Goal: Communication & Community: Answer question/provide support

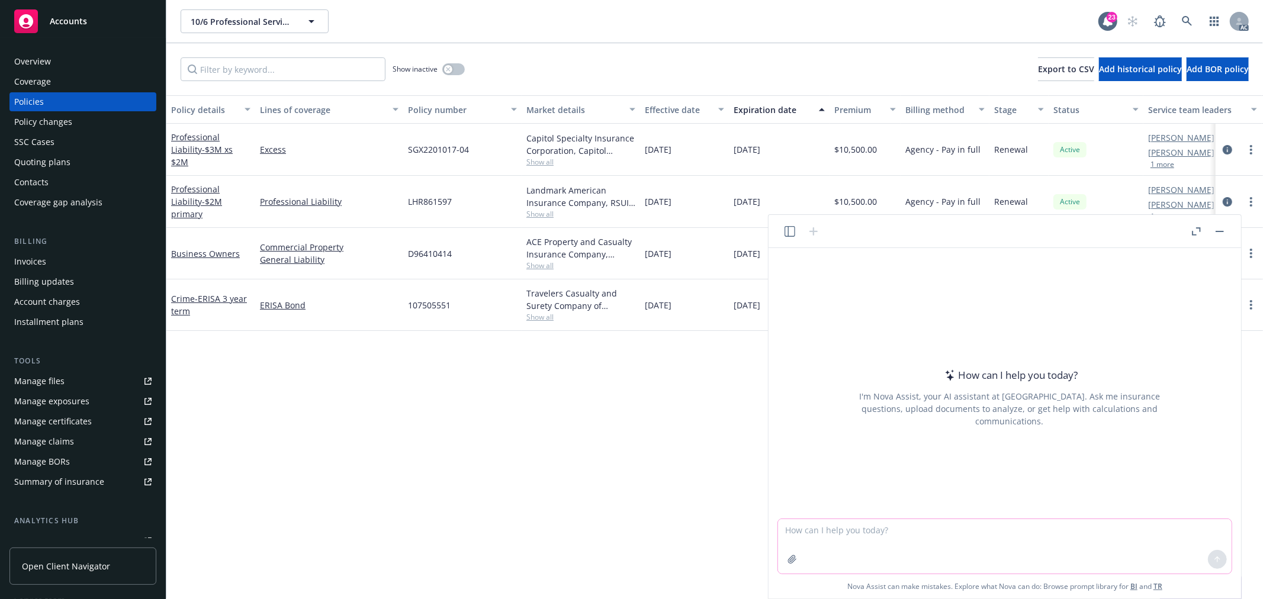
click at [908, 544] on textarea at bounding box center [1005, 546] width 454 height 54
click at [892, 543] on textarea at bounding box center [1005, 546] width 454 height 54
type textarea "Please help refine my email, to make it better structured, smooth, clear and na…"
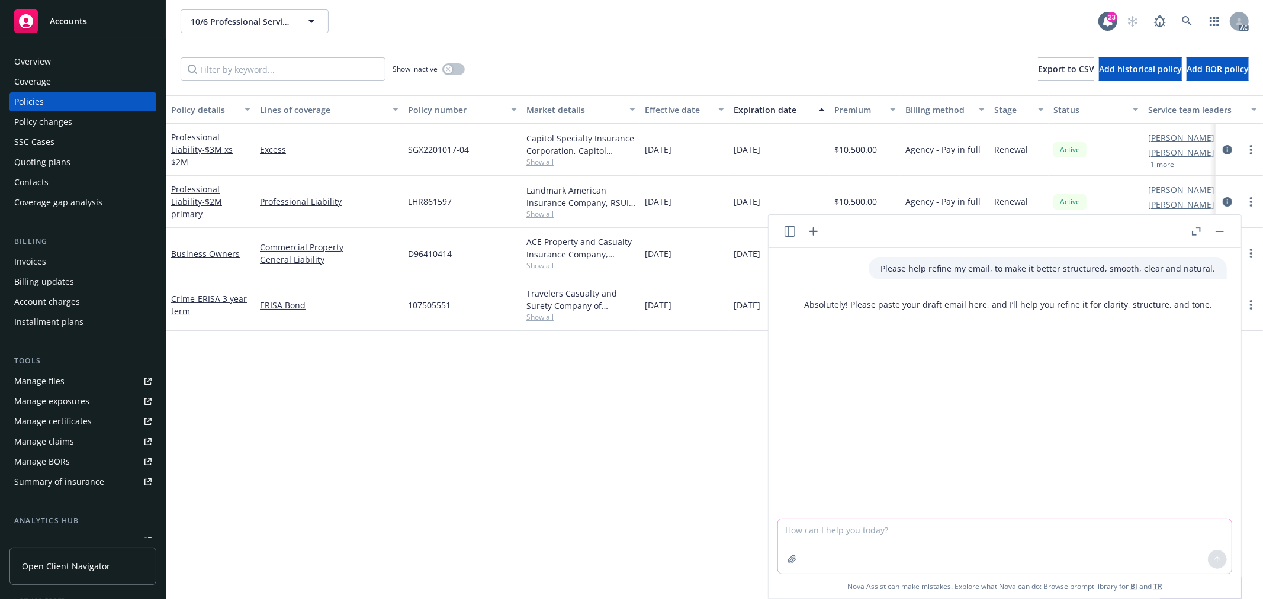
click at [832, 548] on textarea at bounding box center [1005, 546] width 454 height 54
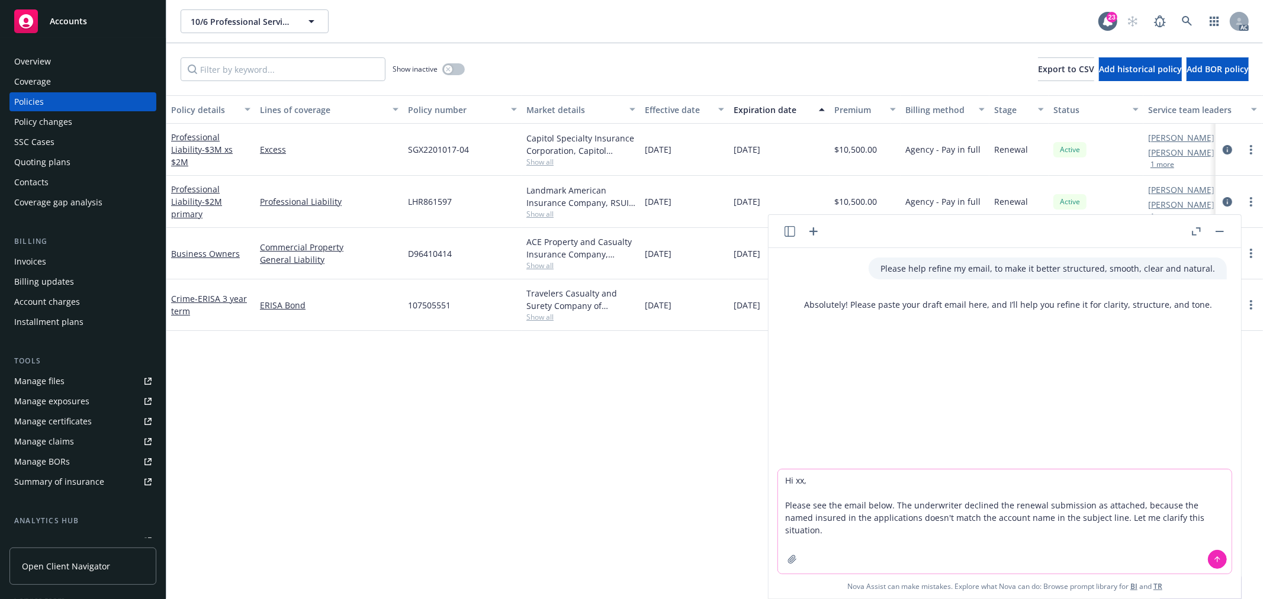
paste textarea "It seems the insured has two accounts - "10/6 Professional Services, Inc." and …"
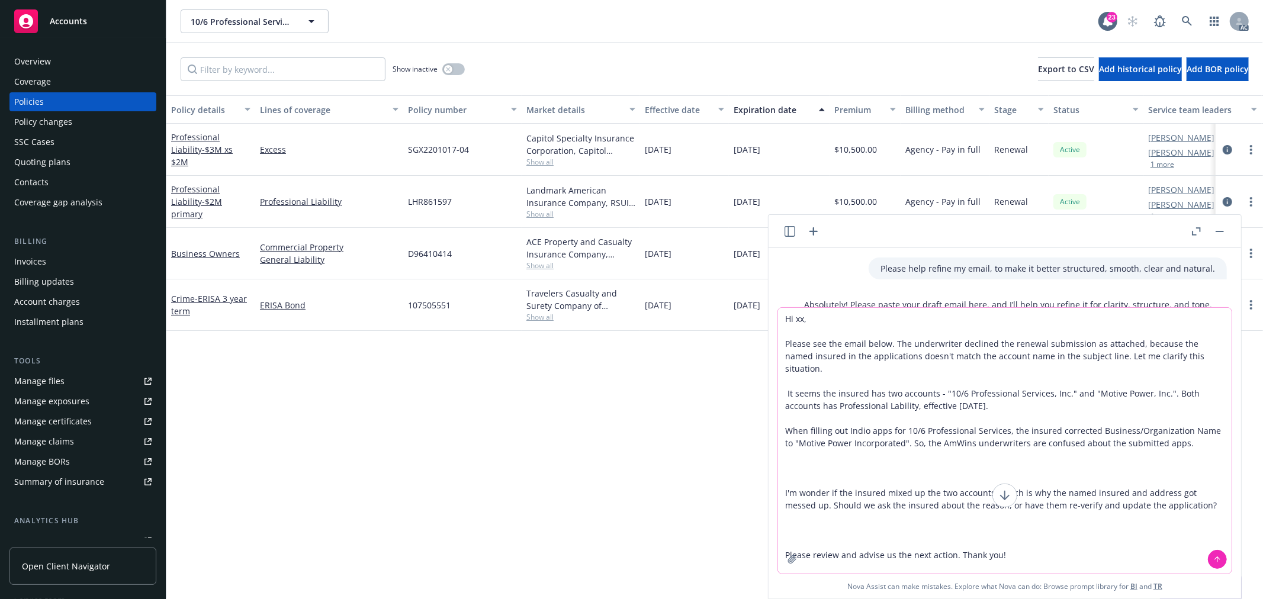
click at [785, 416] on textarea "Hi xx, Please see the email below. The underwriter declined the renewal submiss…" at bounding box center [1005, 441] width 454 height 266
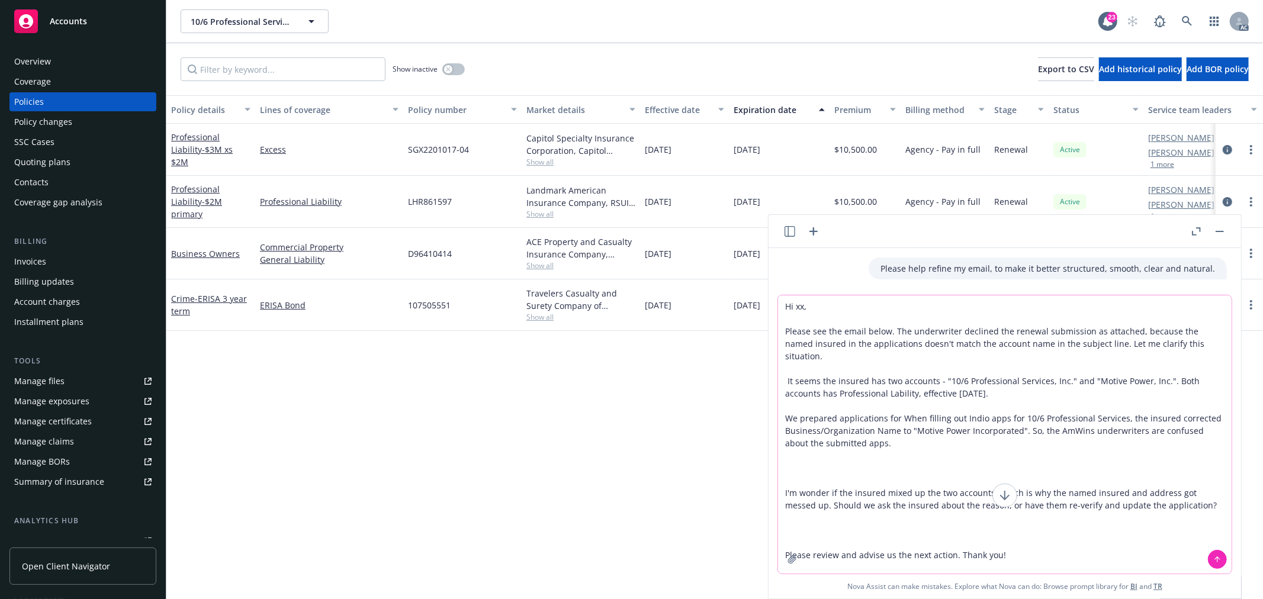
drag, startPoint x: 1020, startPoint y: 404, endPoint x: 1120, endPoint y: 400, distance: 100.7
click at [1120, 400] on textarea "Hi xx, Please see the email below. The underwriter declined the renewal submiss…" at bounding box center [1005, 434] width 454 height 278
click at [901, 404] on textarea "Hi xx, Please see the email below. The underwriter declined the renewal submiss…" at bounding box center [1005, 434] width 454 height 278
paste textarea "10/6 Professional Services,"
click at [1008, 413] on textarea "Hi xx, Please see the email below. The underwriter declined the renewal submiss…" at bounding box center [1005, 434] width 454 height 278
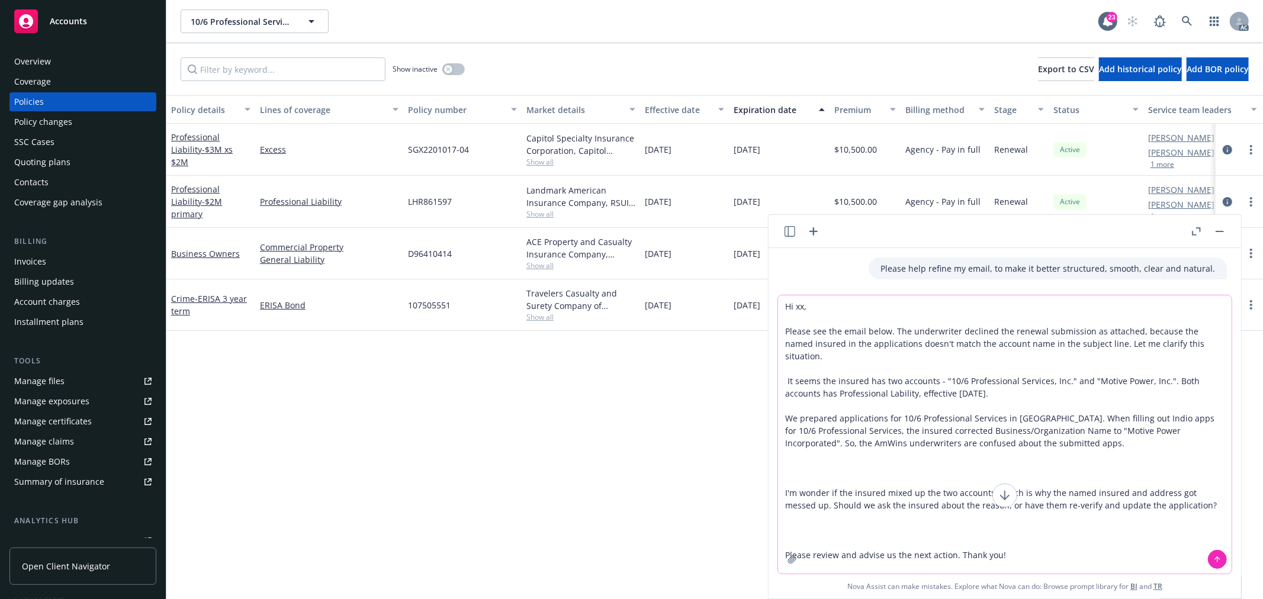
click at [1032, 404] on textarea "Hi xx, Please see the email below. The underwriter declined the renewal submiss…" at bounding box center [1005, 434] width 454 height 278
click at [1110, 420] on textarea "Hi xx, Please see the email below. The underwriter declined the renewal submiss…" at bounding box center [1005, 434] width 454 height 278
drag, startPoint x: 1173, startPoint y: 404, endPoint x: 866, endPoint y: 418, distance: 307.6
click at [866, 418] on textarea "Hi xx, Please see the email below. The underwriter declined the renewal submiss…" at bounding box center [1005, 434] width 454 height 278
click at [814, 416] on textarea "Hi xx, Please see the email below. The underwriter declined the renewal submiss…" at bounding box center [1005, 434] width 454 height 278
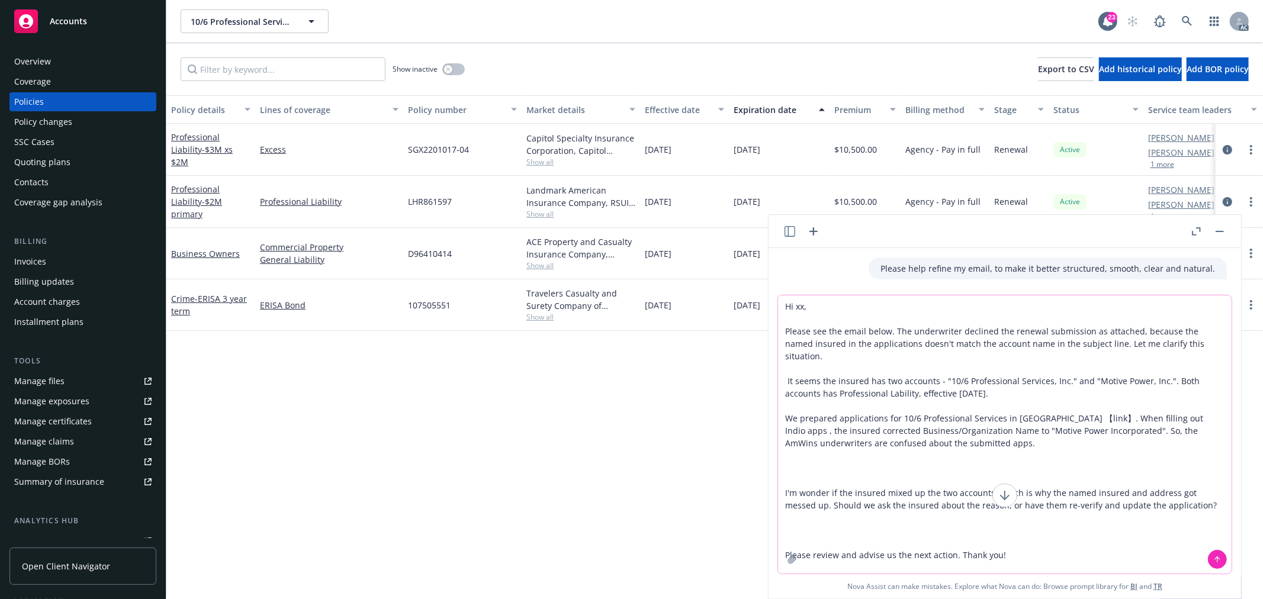
click at [814, 416] on textarea "Hi xx, Please see the email below. The underwriter declined the renewal submiss…" at bounding box center [1005, 434] width 454 height 278
click at [1042, 407] on textarea "Hi xx, Please see the email below. The underwriter declined the renewal submiss…" at bounding box center [1005, 434] width 454 height 278
click at [1053, 409] on textarea "Hi xx, Please see the email below. The underwriter declined the renewal submiss…" at bounding box center [1005, 434] width 454 height 278
click at [792, 451] on textarea "Hi xx, Please see the email below. The underwriter declined the renewal submiss…" at bounding box center [1005, 434] width 454 height 278
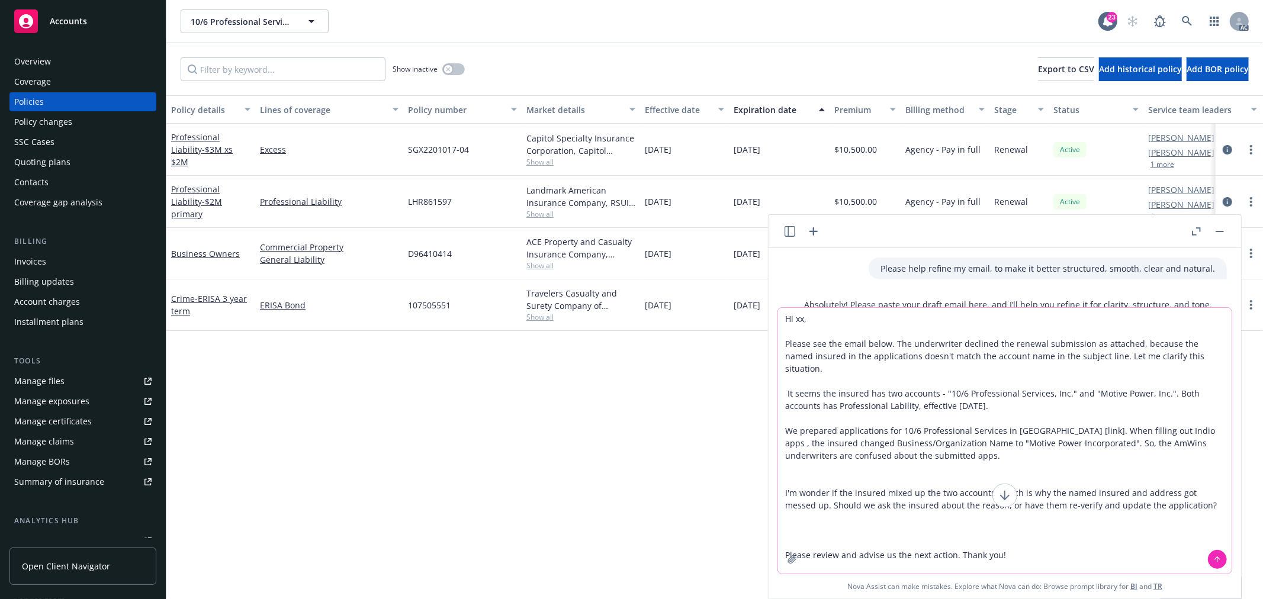
click at [783, 462] on textarea "Hi xx, Please see the email below. The underwriter declined the renewal submiss…" at bounding box center [1005, 441] width 454 height 266
click at [789, 459] on textarea "Hi xx, Please see the email below. The underwriter declined the renewal submiss…" at bounding box center [1005, 441] width 454 height 266
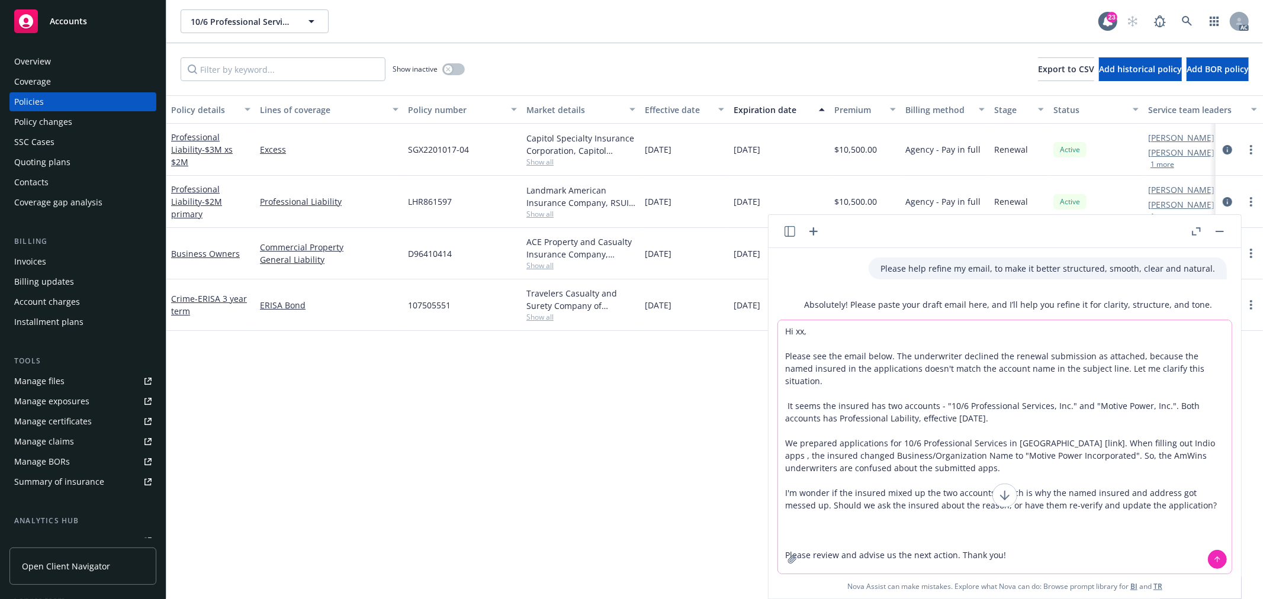
click at [792, 519] on textarea "Hi xx, Please see the email below. The underwriter declined the renewal submiss…" at bounding box center [1005, 446] width 454 height 253
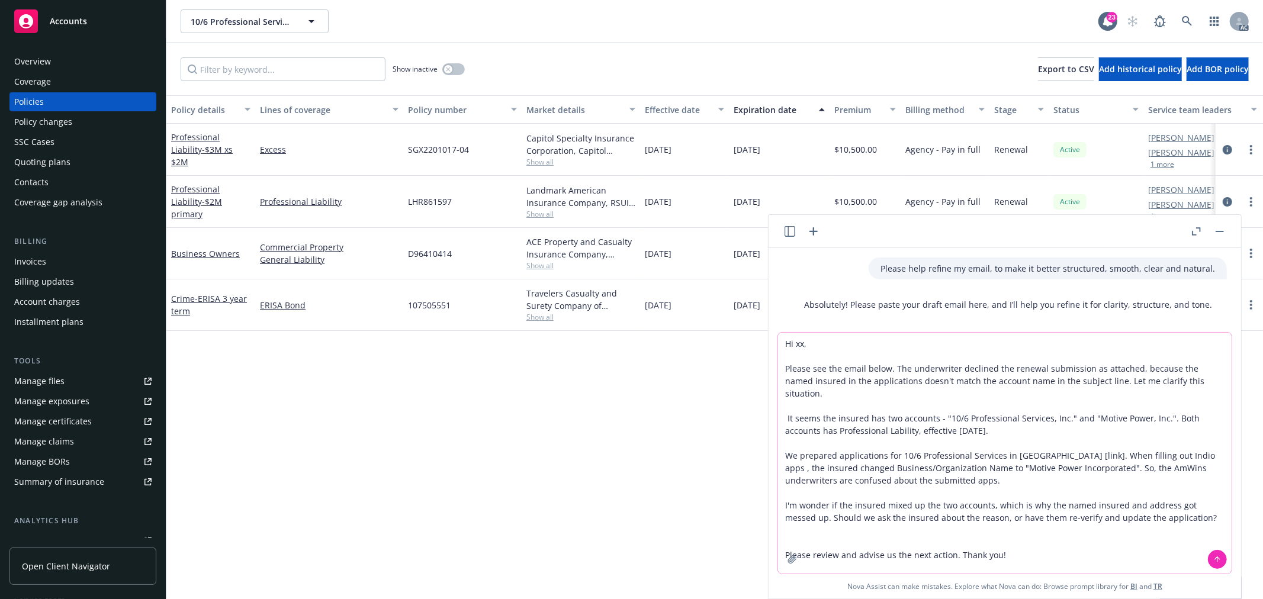
click at [1002, 541] on textarea "Hi xx, Please see the email below. The underwriter declined the renewal submiss…" at bounding box center [1005, 453] width 454 height 241
click at [789, 528] on textarea "Hi xx, Please see the email below. The underwriter declined the renewal submiss…" at bounding box center [1005, 453] width 454 height 241
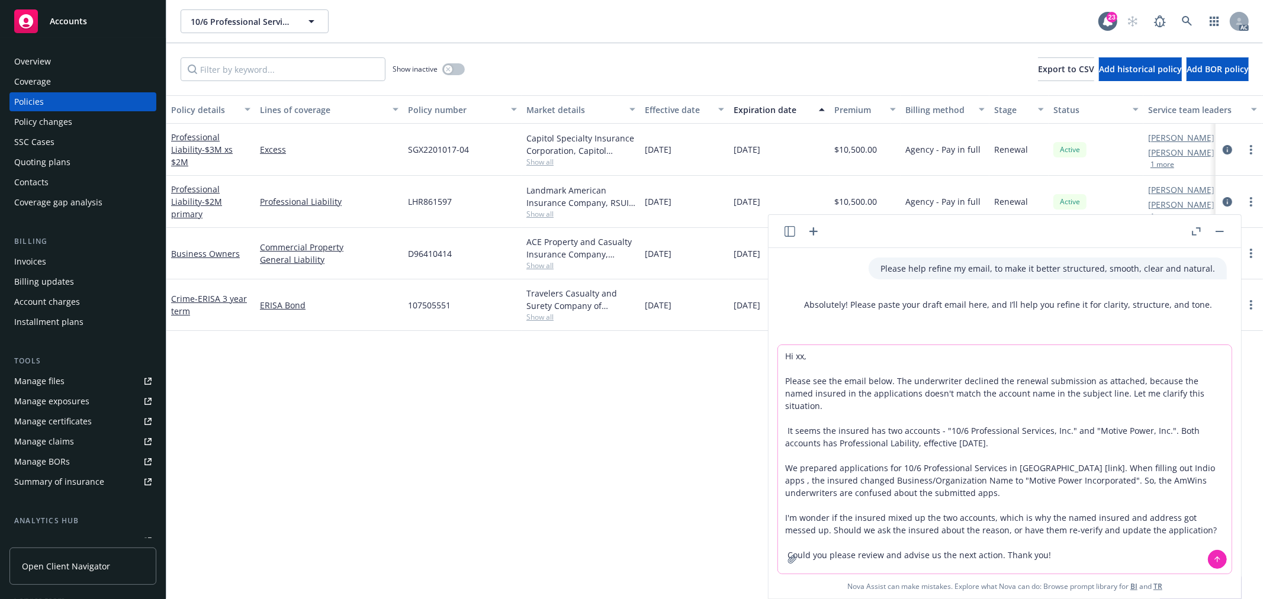
click at [995, 542] on textarea "Hi xx, Please see the email below. The underwriter declined the renewal submiss…" at bounding box center [1005, 459] width 454 height 229
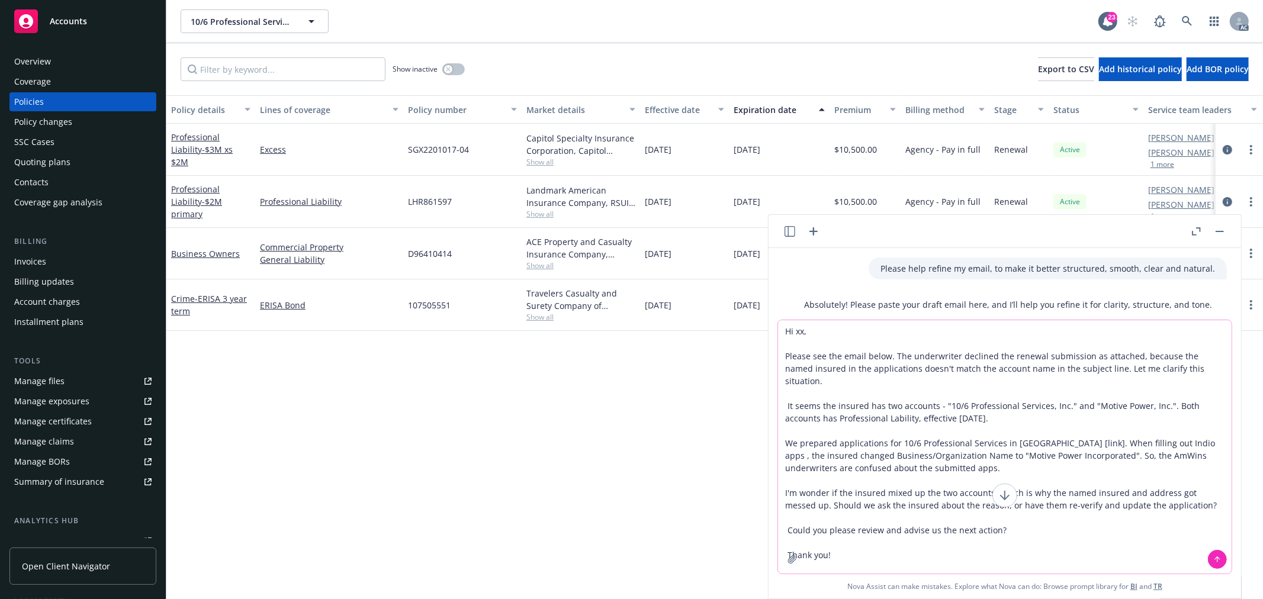
click at [902, 517] on textarea "Hi xx, Please see the email below. The underwriter declined the renewal submiss…" at bounding box center [1005, 446] width 454 height 253
type textarea "Hi xx, Please see the email below. The underwriter declined the renewal submiss…"
click at [1223, 562] on button at bounding box center [1217, 559] width 19 height 19
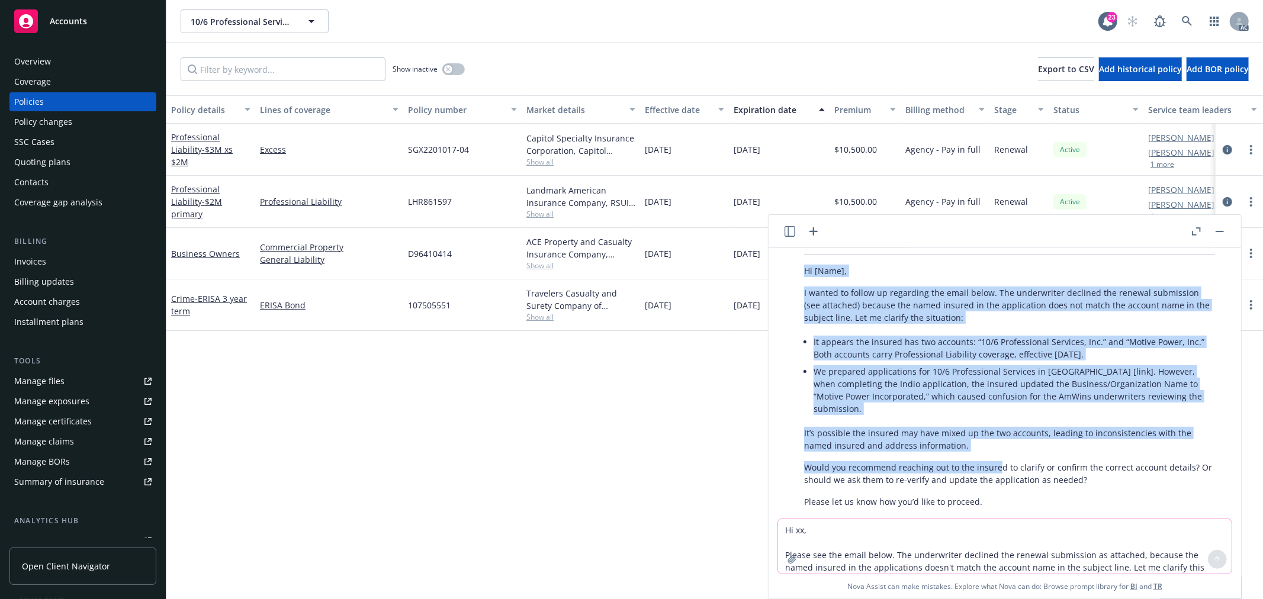
scroll to position [433, 0]
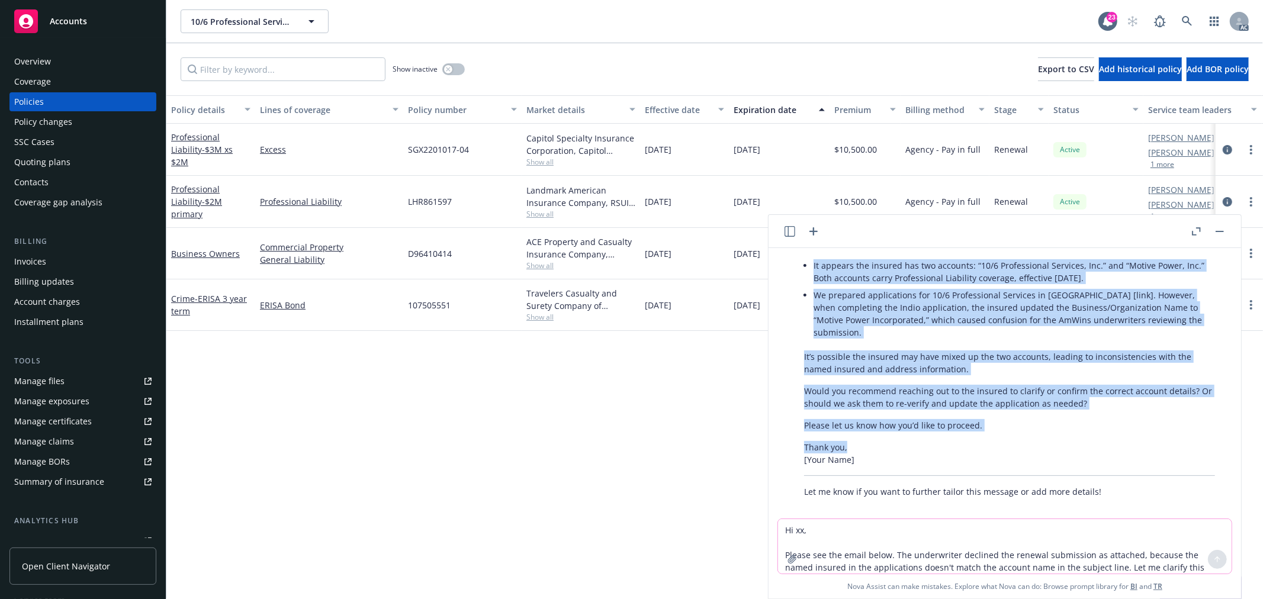
drag, startPoint x: 804, startPoint y: 326, endPoint x: 869, endPoint y: 436, distance: 127.9
click at [869, 436] on div "Certainly! Here’s a refined version of your email for clarity, structure, and p…" at bounding box center [1009, 327] width 435 height 351
copy div "Lo [Ipsu], D sitame co adipis el seddoeius tem incid utlab. Etd magnaaliqua eni…"
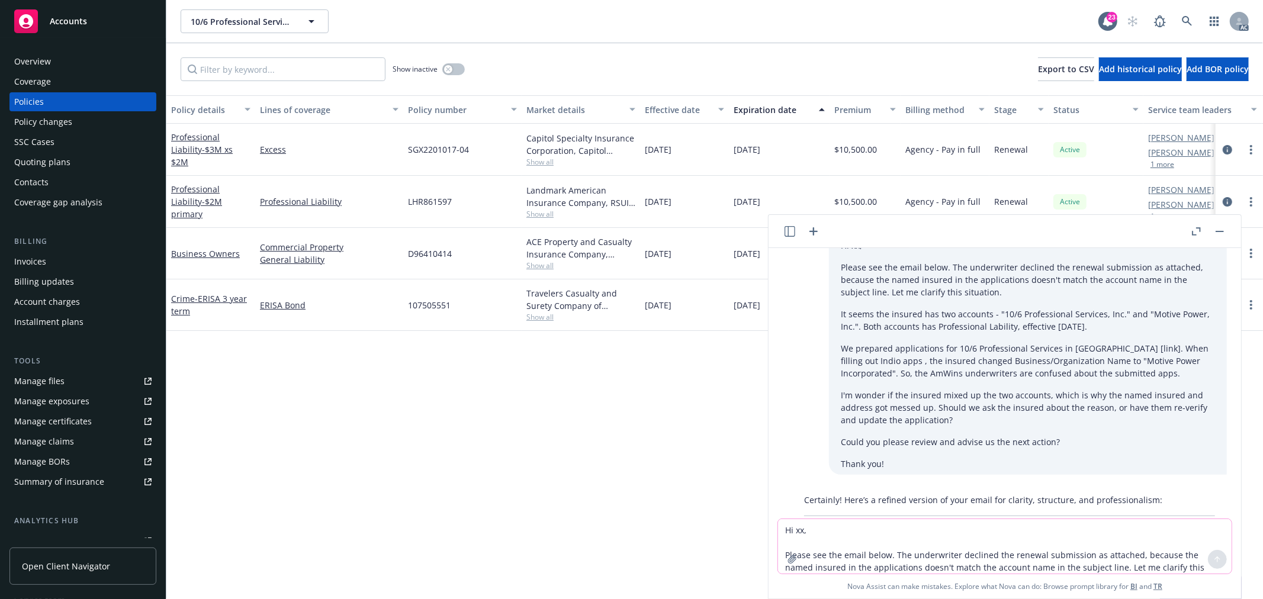
scroll to position [38, 0]
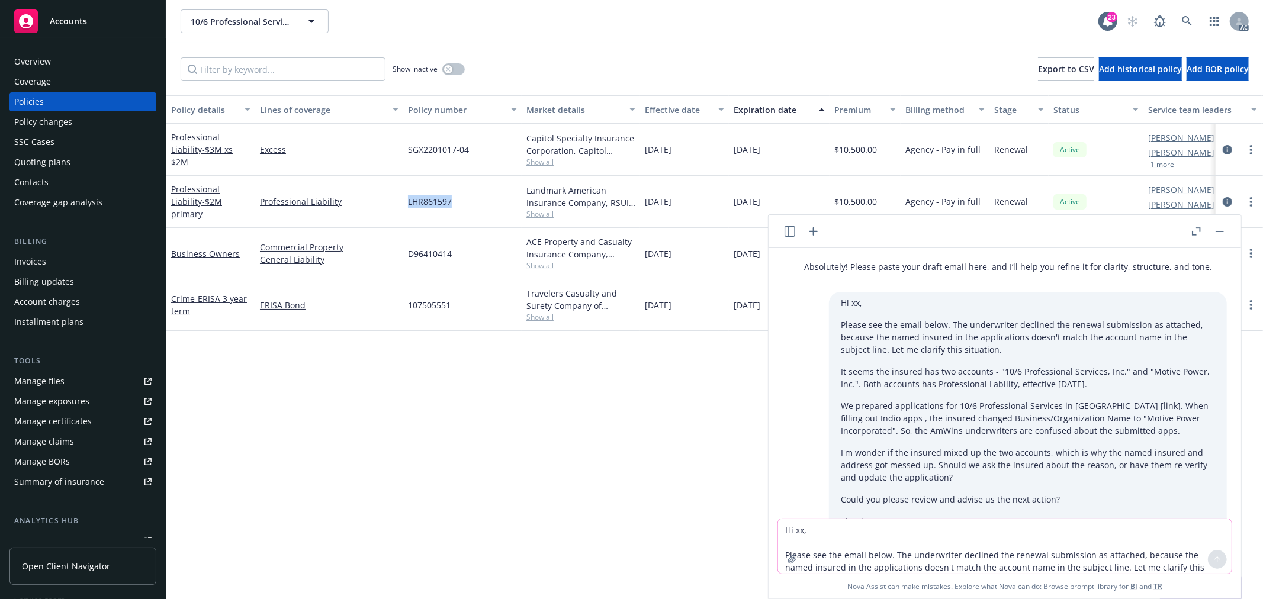
drag, startPoint x: 457, startPoint y: 200, endPoint x: 405, endPoint y: 201, distance: 52.1
click at [405, 201] on div "LHR861597" at bounding box center [462, 202] width 118 height 52
copy span "LHR861597"
click at [545, 216] on span "Show all" at bounding box center [580, 214] width 109 height 10
drag, startPoint x: 441, startPoint y: 341, endPoint x: 406, endPoint y: 342, distance: 34.9
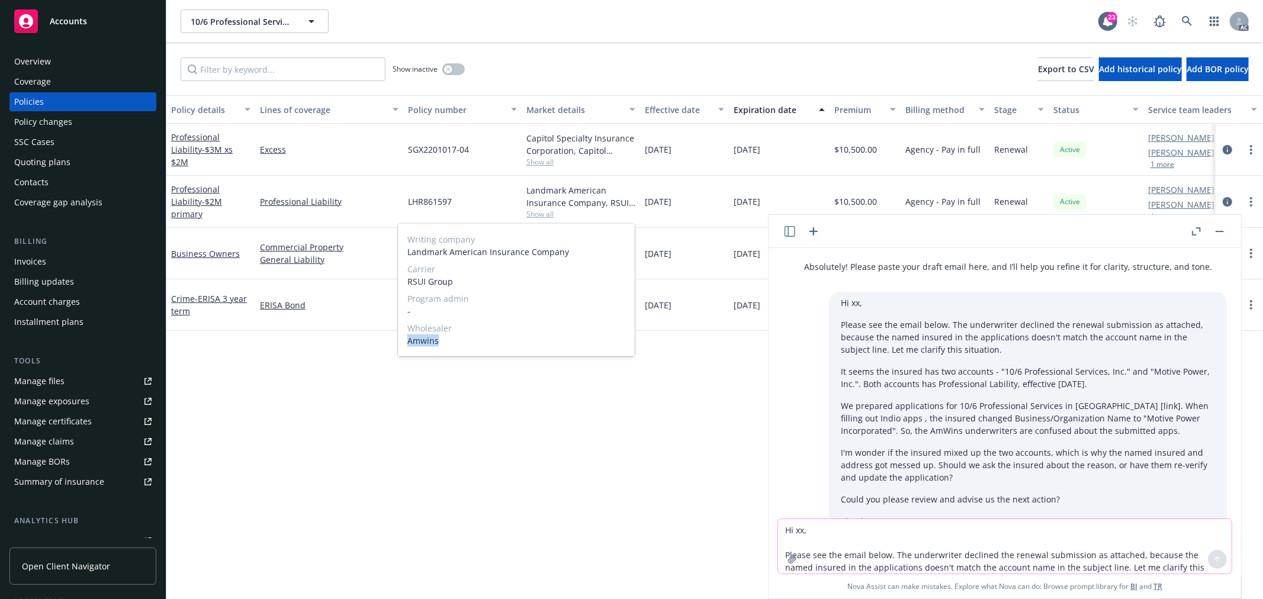
click at [406, 342] on div "Writing company Landmark American Insurance Company Carrier RSUI Group Program …" at bounding box center [516, 290] width 237 height 133
copy span "Amwins"
drag, startPoint x: 476, startPoint y: 282, endPoint x: 451, endPoint y: 282, distance: 24.9
click at [476, 282] on span "RSUI Group" at bounding box center [516, 281] width 218 height 12
drag, startPoint x: 452, startPoint y: 279, endPoint x: 407, endPoint y: 284, distance: 45.9
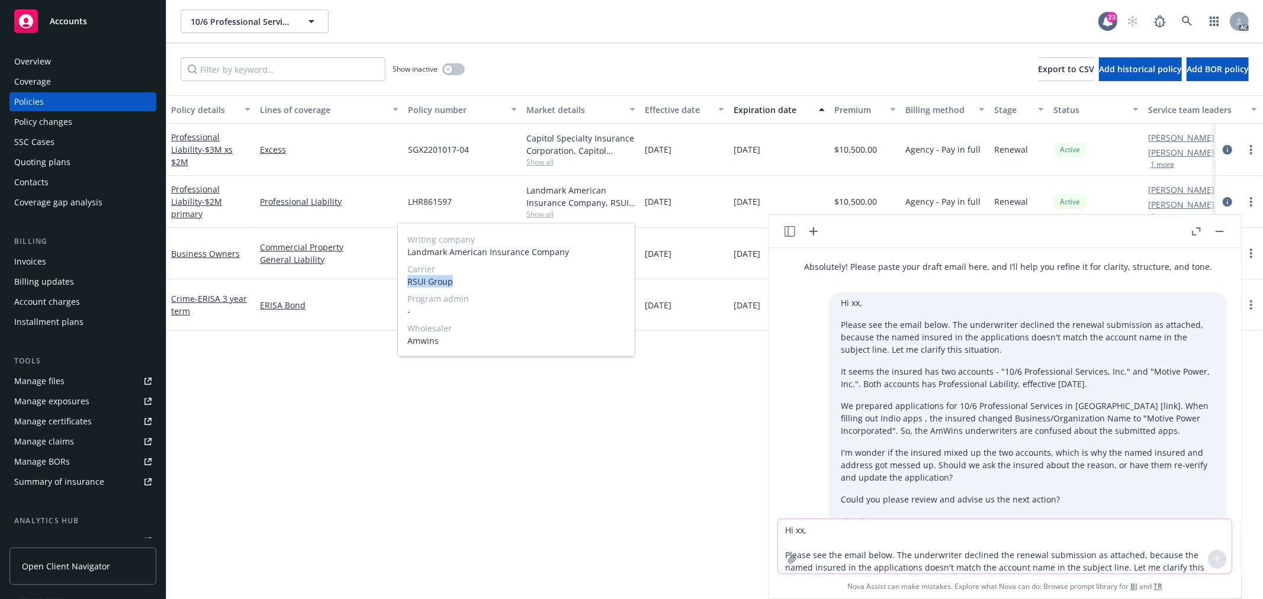
click at [407, 284] on span "RSUI Group" at bounding box center [516, 281] width 218 height 12
copy span "RSUI Group"
click at [306, 417] on div "Policy details Lines of coverage Policy number Market details Effective date Ex…" at bounding box center [714, 347] width 1097 height 504
drag, startPoint x: 475, startPoint y: 148, endPoint x: 407, endPoint y: 151, distance: 68.2
click at [407, 151] on div "SGX2201017-04" at bounding box center [462, 150] width 118 height 52
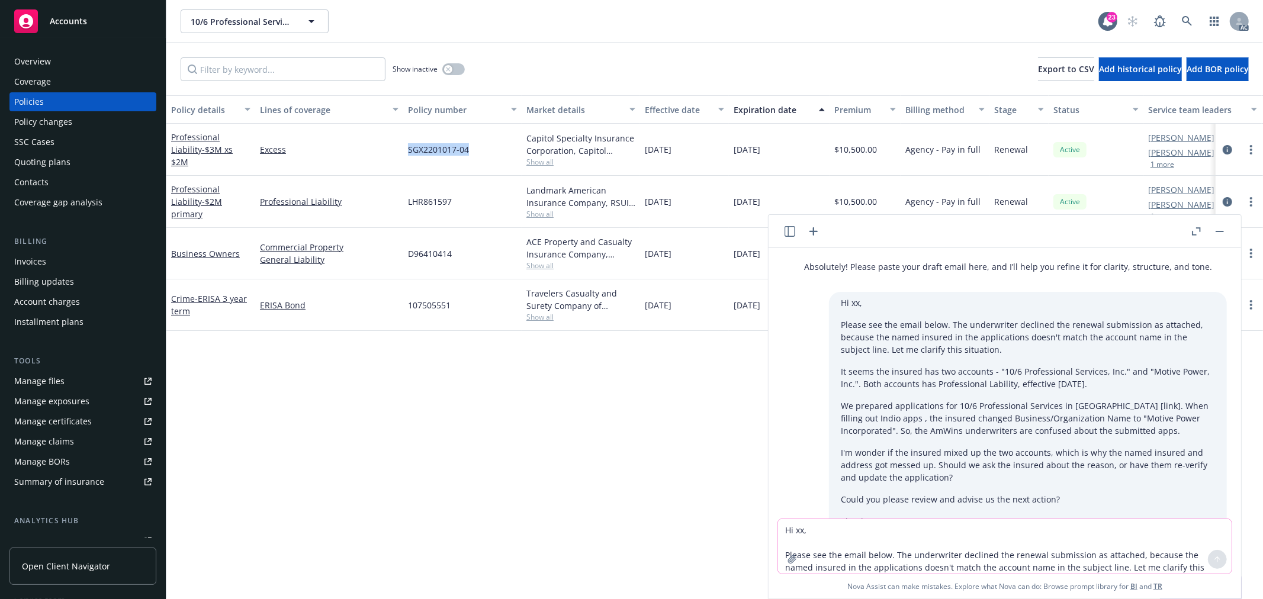
copy span "SGX2201017-04"
copy div "[DATE] [DATE]"
drag, startPoint x: 787, startPoint y: 146, endPoint x: 647, endPoint y: 144, distance: 140.9
click at [647, 144] on div "Professional Liability - $3M xs $2M Excess SGX2201017-04 Capitol Specialty Insu…" at bounding box center [737, 150] width 1143 height 52
click at [553, 162] on span "Show all" at bounding box center [580, 162] width 109 height 10
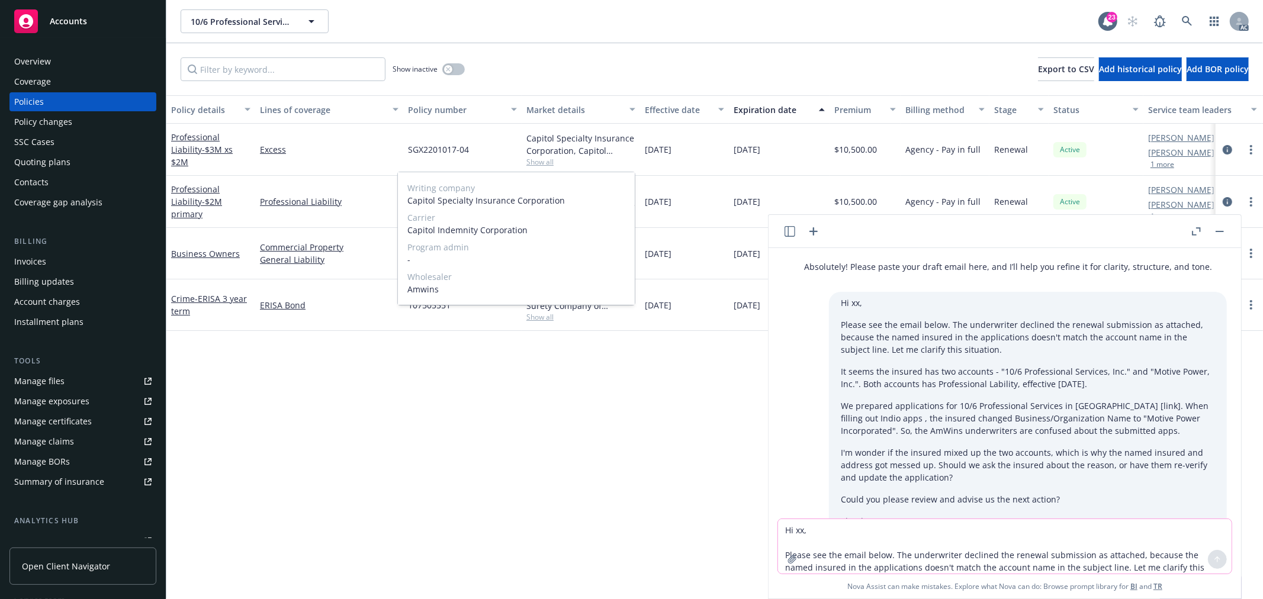
click at [421, 229] on span "Capitol Indemnity Corporation" at bounding box center [516, 230] width 218 height 12
copy span "Capitol"
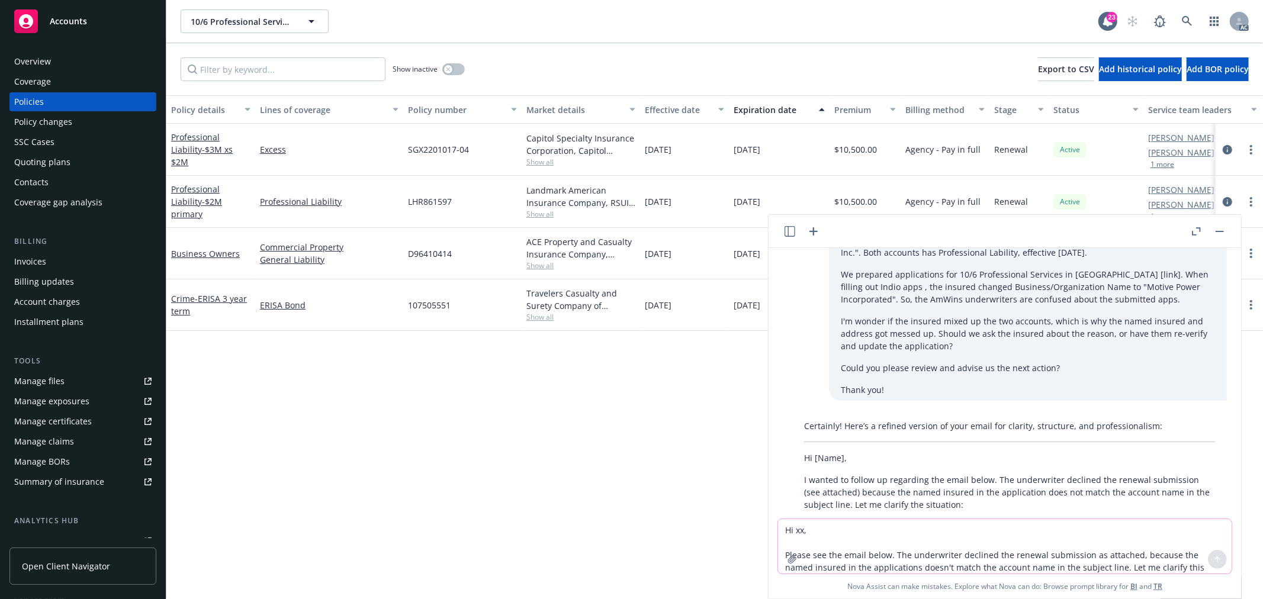
scroll to position [235, 0]
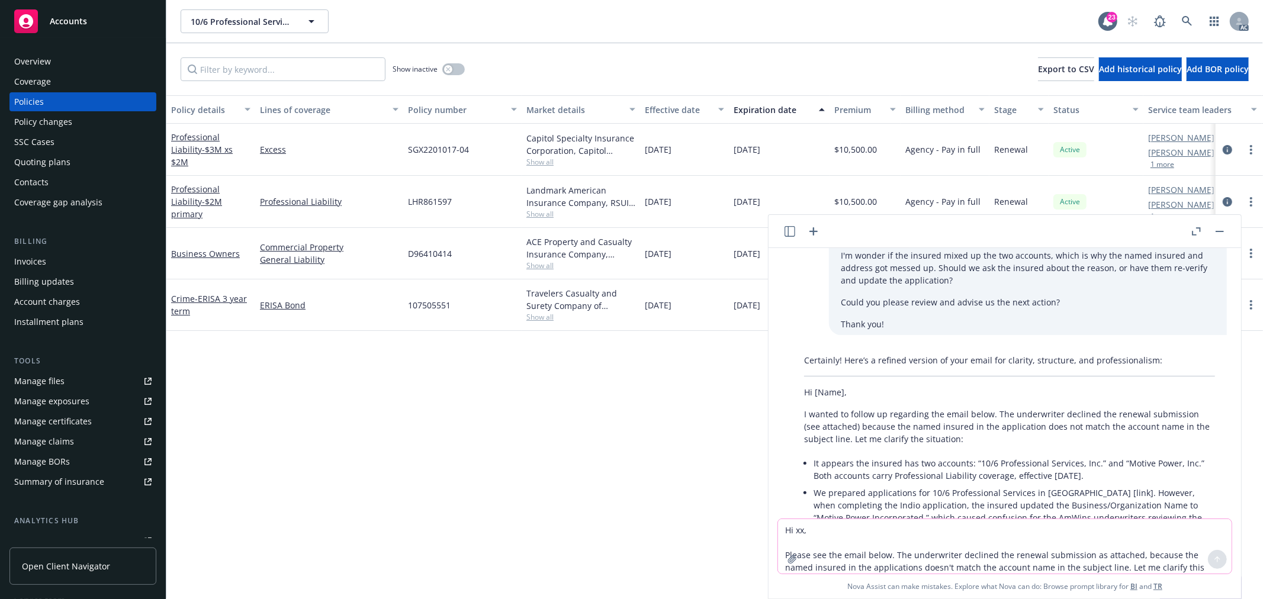
click at [810, 544] on textarea "Hi xx, Please see the email below. The underwriter declined the renewal submiss…" at bounding box center [1005, 546] width 454 height 54
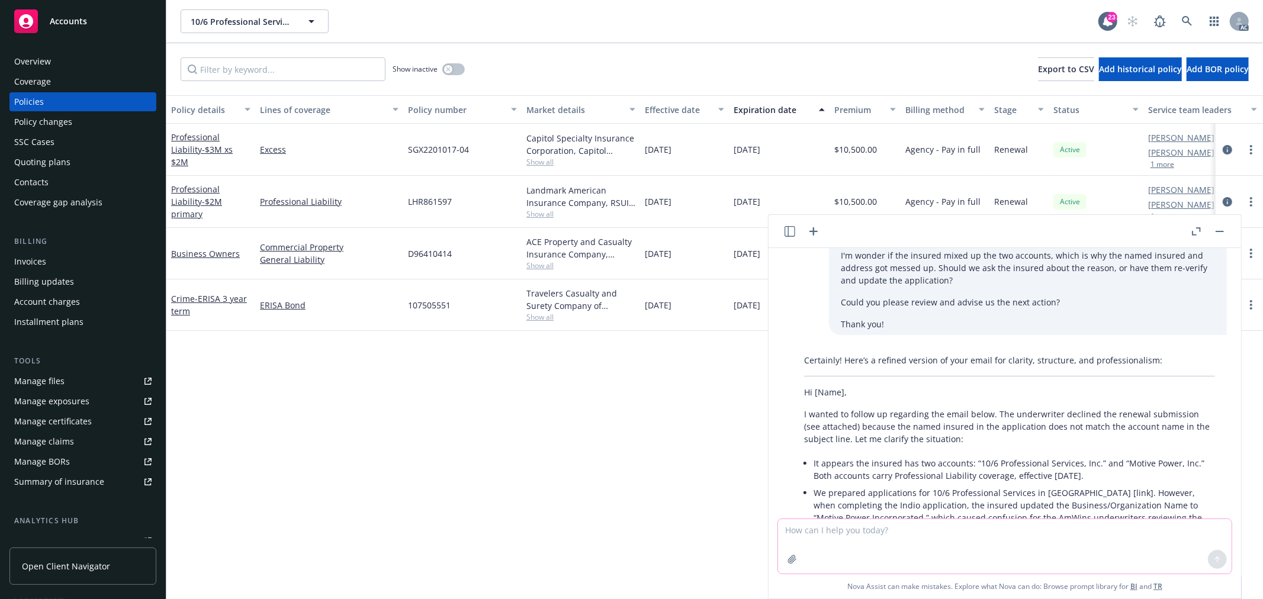
paste textarea "Hi [PERSON_NAME], Please see the email below. I'm seeking your help and advice."
click at [1049, 539] on textarea "Hi [PERSON_NAME], Please see the email below. I'm seeking your help and advice." at bounding box center [1005, 540] width 454 height 67
paste textarea "We're processing the renewal for [DATE] E&O & Excess for the captioned client. …"
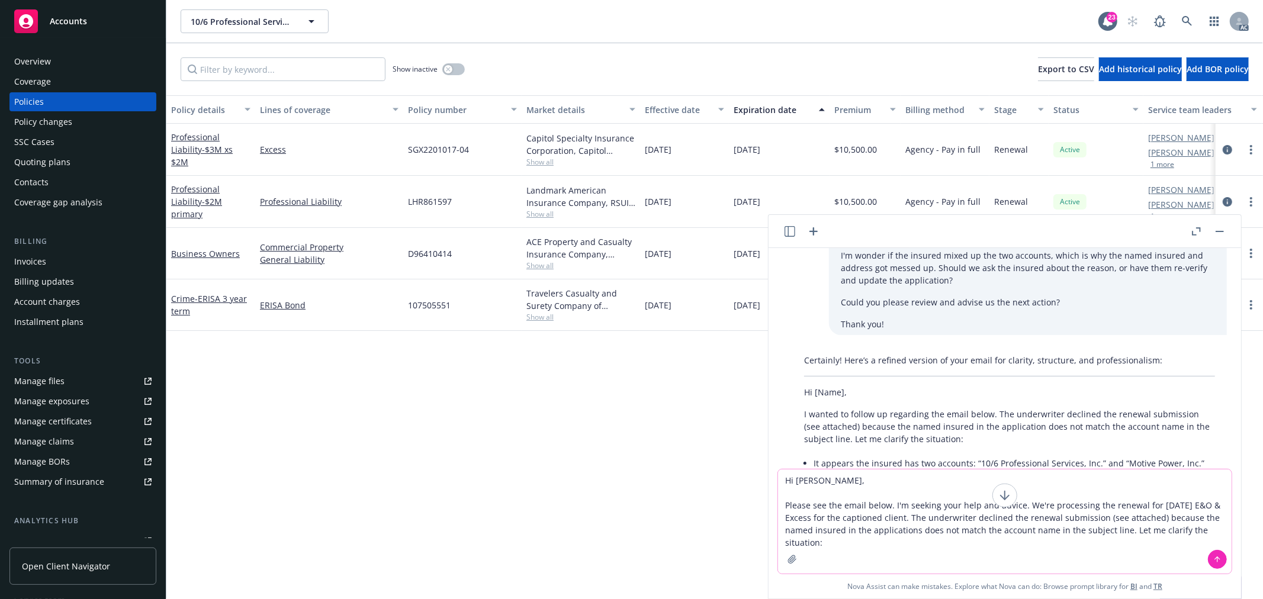
type textarea "Hi [PERSON_NAME], Please see the email below. I'm seeking your help and advice.…"
click at [1210, 560] on button at bounding box center [1217, 559] width 19 height 19
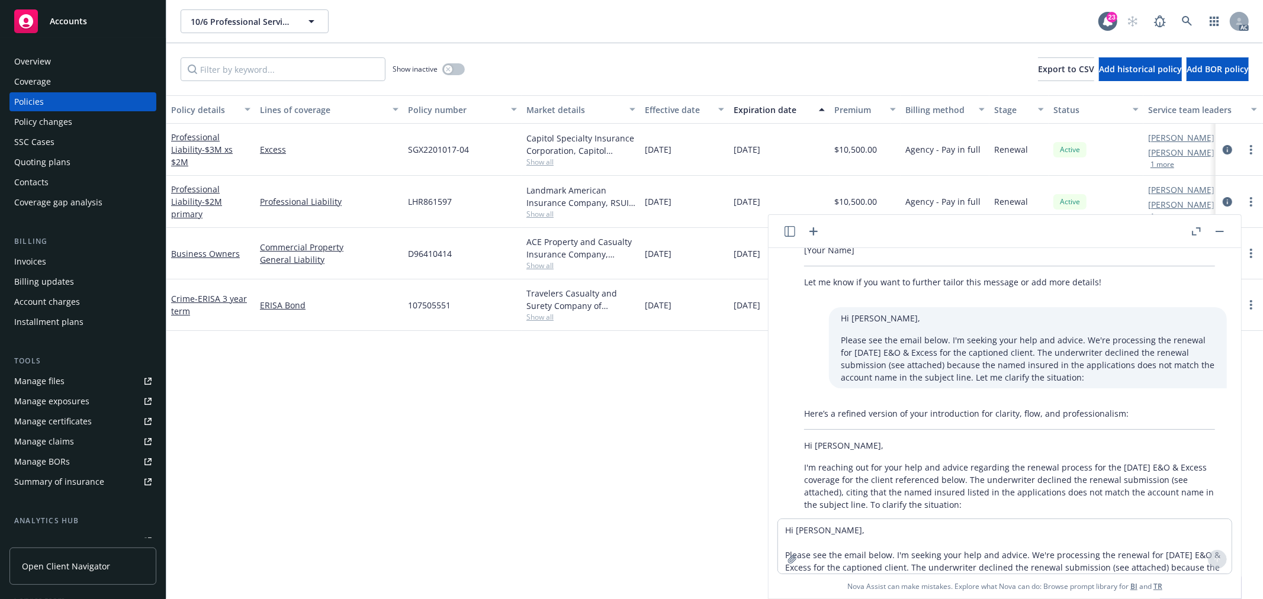
scroll to position [687, 0]
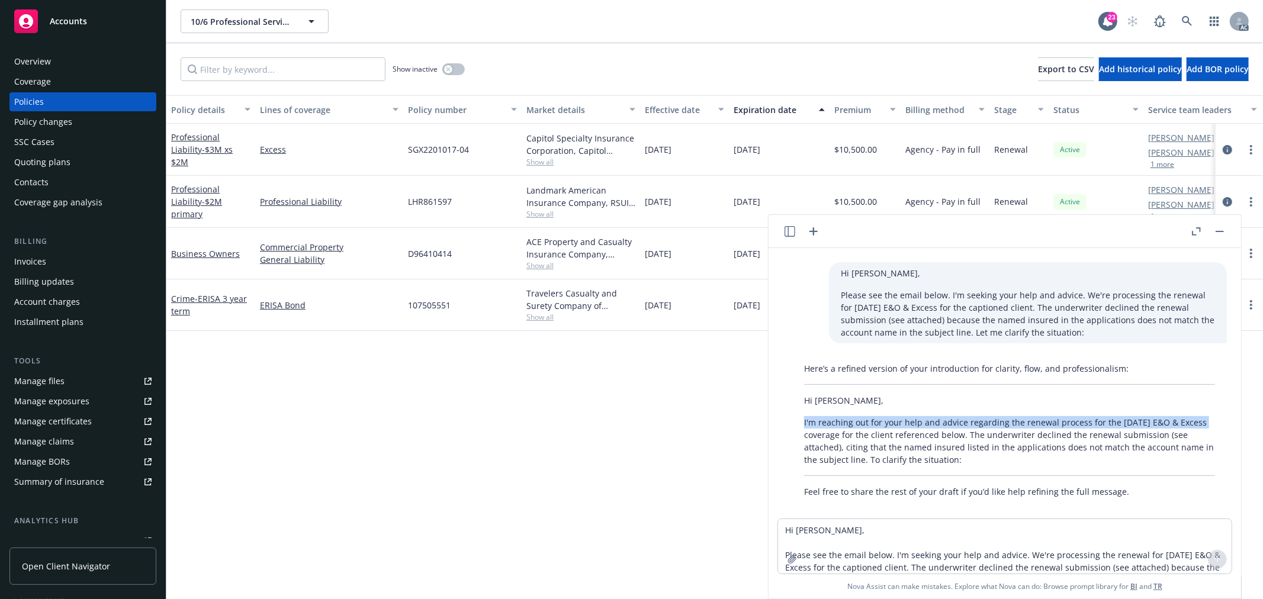
drag, startPoint x: 804, startPoint y: 407, endPoint x: 1197, endPoint y: 406, distance: 393.2
click at [1197, 416] on p "I'm reaching out for your help and advice regarding the renewal process for the…" at bounding box center [1009, 441] width 411 height 50
copy p "I'm reaching out for your help and advice regarding the renewal process for the…"
click at [970, 430] on p "I'm reaching out for your help and advice regarding the renewal process for the…" at bounding box center [1009, 441] width 411 height 50
click at [966, 419] on p "I'm reaching out for your help and advice regarding the renewal process for the…" at bounding box center [1009, 441] width 411 height 50
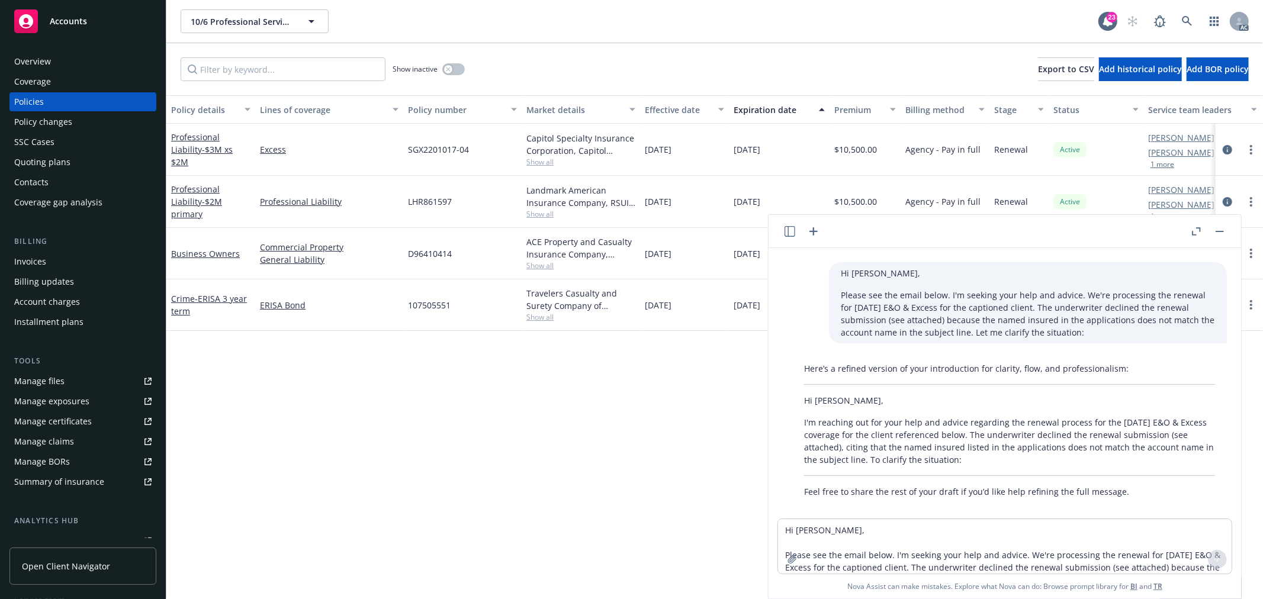
click at [974, 420] on p "I'm reaching out for your help and advice regarding the renewal process for the…" at bounding box center [1009, 441] width 411 height 50
drag, startPoint x: 965, startPoint y: 421, endPoint x: 986, endPoint y: 430, distance: 22.8
click at [986, 430] on p "I'm reaching out for your help and advice regarding the renewal process for the…" at bounding box center [1009, 441] width 411 height 50
click at [1119, 300] on p "Please see the email below. I'm seeking your help and advice. We're processing …" at bounding box center [1028, 314] width 374 height 50
click at [1013, 294] on p "Please see the email below. I'm seeking your help and advice. We're processing …" at bounding box center [1028, 314] width 374 height 50
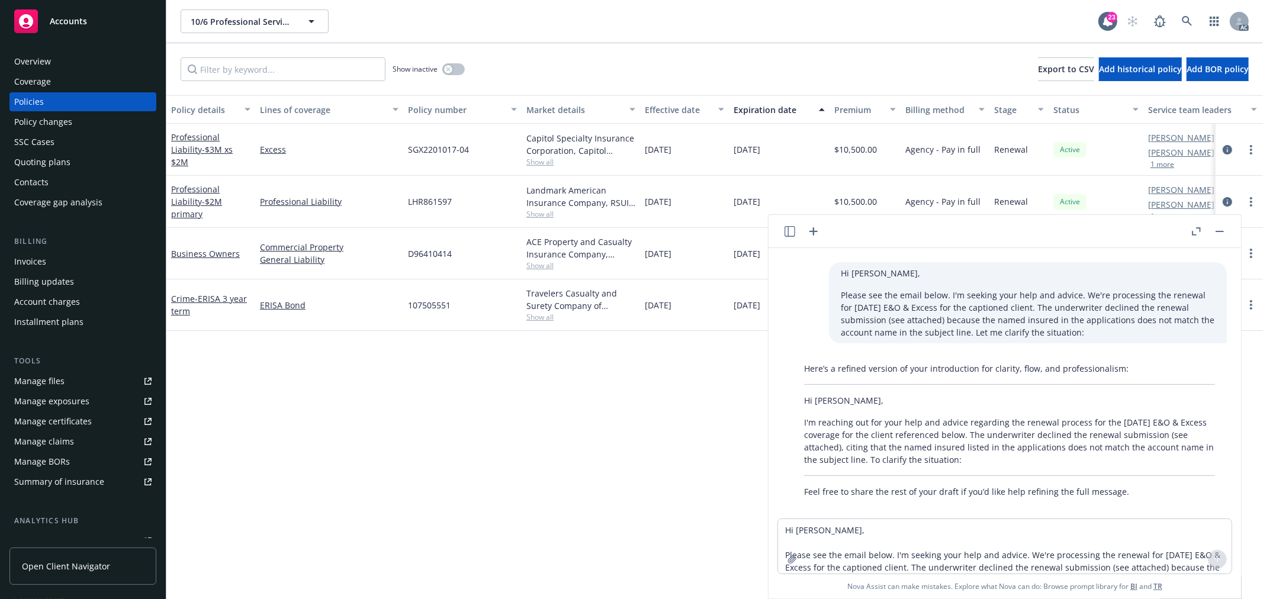
drag, startPoint x: 1013, startPoint y: 294, endPoint x: 1011, endPoint y: 317, distance: 23.2
click at [1011, 317] on p "Please see the email below. I'm seeking your help and advice. We're processing …" at bounding box center [1028, 314] width 374 height 50
copy p "The underwriter declined the renewal submission (see attached) because the name…"
